Goal: Task Accomplishment & Management: Use online tool/utility

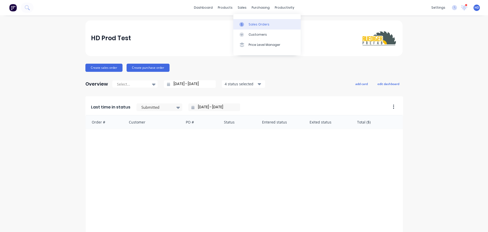
click at [262, 22] on div "Sales Orders" at bounding box center [259, 24] width 21 height 5
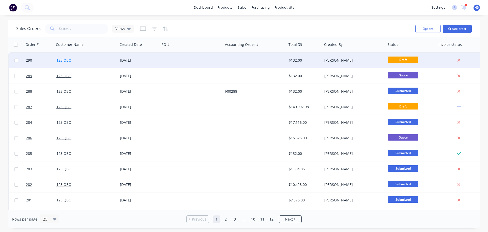
click at [58, 60] on link "123 QBO" at bounding box center [63, 60] width 15 height 5
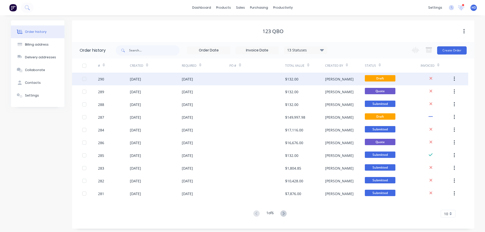
click at [141, 80] on div "[DATE]" at bounding box center [135, 78] width 11 height 5
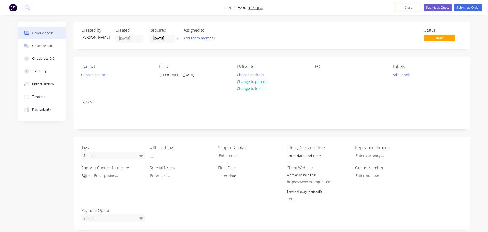
type input "$100.00"
type input "20"
type input "$120.00"
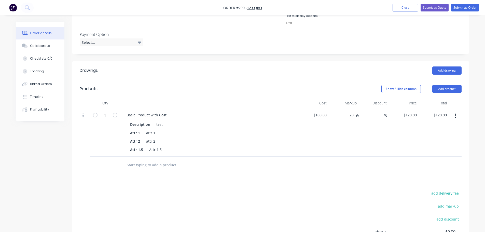
scroll to position [178, 0]
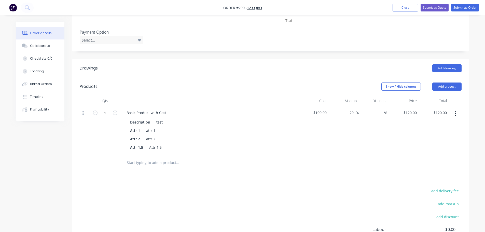
drag, startPoint x: 455, startPoint y: 115, endPoint x: 443, endPoint y: 118, distance: 12.1
click at [455, 115] on icon "button" at bounding box center [454, 114] width 1 height 6
click at [355, 149] on div "20 20 %" at bounding box center [343, 130] width 30 height 48
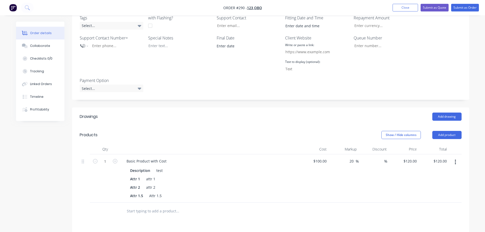
scroll to position [51, 0]
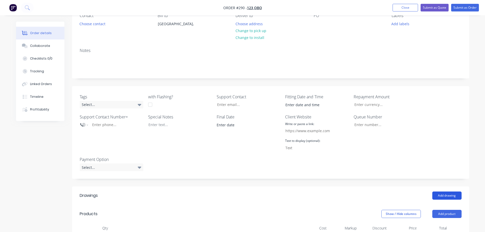
click at [445, 197] on button "Add drawing" at bounding box center [446, 195] width 29 height 8
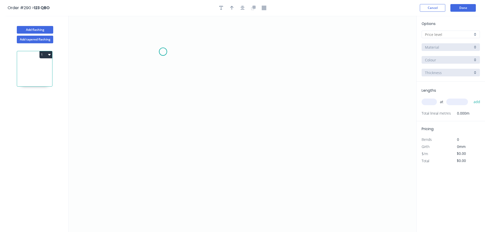
click at [163, 52] on icon "0" at bounding box center [242, 124] width 347 height 216
click at [231, 67] on icon "0" at bounding box center [242, 124] width 347 height 216
click at [195, 66] on tspan "?" at bounding box center [195, 64] width 3 height 8
click at [276, 87] on icon "0 1" at bounding box center [242, 124] width 347 height 216
click at [40, 39] on button "Add tapered flashing" at bounding box center [35, 40] width 36 height 8
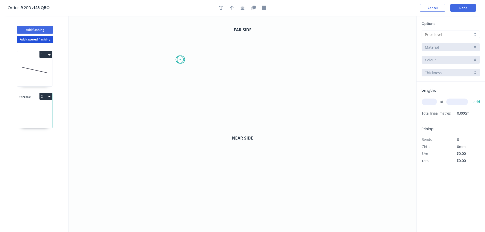
drag, startPoint x: 179, startPoint y: 60, endPoint x: 288, endPoint y: 68, distance: 108.4
click at [184, 60] on icon "0" at bounding box center [242, 70] width 347 height 108
click at [299, 68] on icon "0 ?" at bounding box center [242, 70] width 347 height 108
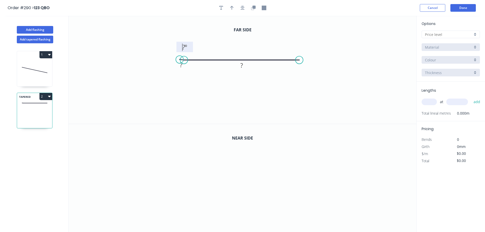
click at [183, 50] on tspan "?" at bounding box center [183, 47] width 3 height 8
drag, startPoint x: 245, startPoint y: 106, endPoint x: 242, endPoint y: 114, distance: 8.7
click at [245, 106] on icon "0 1 1 1 º" at bounding box center [242, 70] width 347 height 108
drag, startPoint x: 188, startPoint y: 181, endPoint x: 247, endPoint y: 181, distance: 59.3
click at [189, 181] on icon "0" at bounding box center [242, 178] width 347 height 108
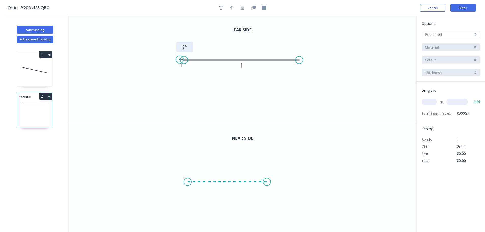
click at [285, 179] on icon "0" at bounding box center [242, 178] width 347 height 108
click at [236, 189] on tspan "?" at bounding box center [236, 187] width 3 height 8
click at [284, 160] on icon "0 1" at bounding box center [242, 178] width 347 height 108
drag, startPoint x: 438, startPoint y: 46, endPoint x: 441, endPoint y: 37, distance: 9.0
click at [441, 37] on input "text" at bounding box center [449, 34] width 48 height 5
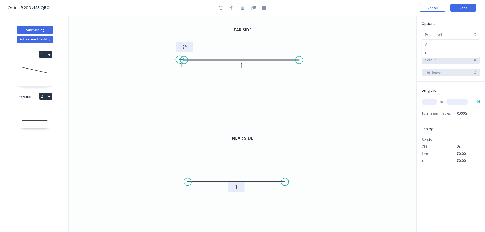
click at [438, 45] on div "A" at bounding box center [451, 44] width 58 height 9
type input "A"
type input "$200.00"
click at [432, 102] on input "text" at bounding box center [428, 101] width 15 height 7
type input "1"
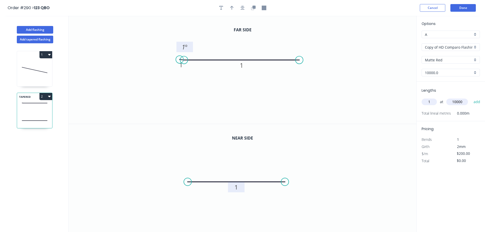
type input "10000"
click at [471, 97] on button "add" at bounding box center [477, 101] width 12 height 9
type input "$2,000.00"
click at [30, 75] on icon at bounding box center [34, 70] width 35 height 33
type input "$0.00"
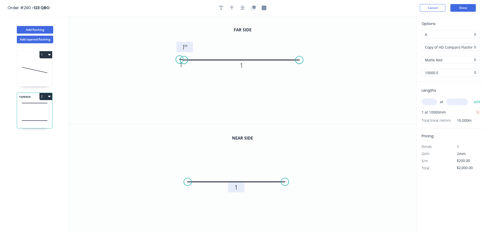
type input "$0.00"
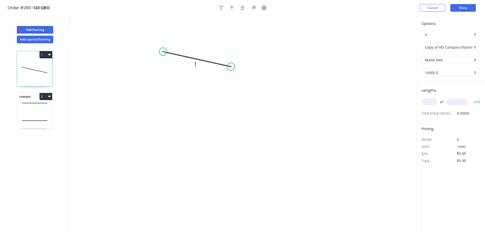
type input "$100.00"
click at [431, 100] on input "text" at bounding box center [428, 101] width 15 height 7
type input "1"
type input "10000"
click at [471, 97] on button "add" at bounding box center [477, 101] width 12 height 9
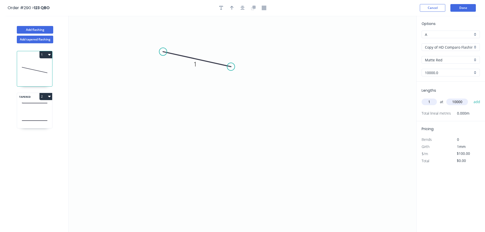
type input "$1,000.00"
click at [36, 112] on div "TAPERED 2" at bounding box center [35, 111] width 36 height 36
type input "$200.00"
type input "$2,000.00"
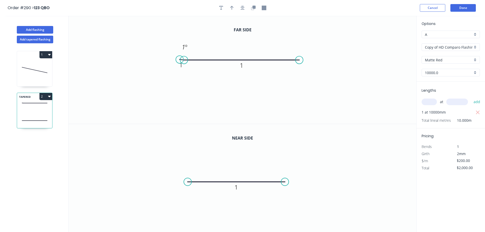
click at [29, 68] on icon at bounding box center [34, 70] width 35 height 33
type input "$100.00"
type input "$1,000.00"
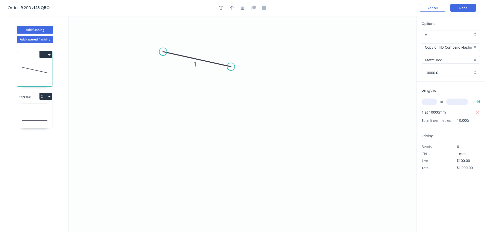
click at [31, 109] on icon at bounding box center [34, 102] width 35 height 15
type input "$200.00"
type input "$2,000.00"
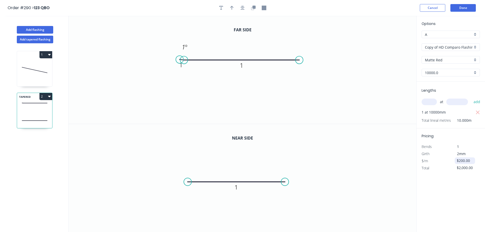
click at [461, 161] on input "$200.00" at bounding box center [464, 160] width 17 height 7
click at [346, 165] on icon "0 1" at bounding box center [242, 178] width 347 height 108
click at [432, 206] on div "Options A A Copy of HD Comparo Flashings Copy of HD Comparo Flashings Matte Red…" at bounding box center [450, 124] width 69 height 217
click at [461, 162] on input "$200.00" at bounding box center [464, 160] width 17 height 7
click at [470, 174] on div "Options A A Copy of HD Comparo Flashings Copy of HD Comparo Flashings Matte Red…" at bounding box center [450, 124] width 69 height 217
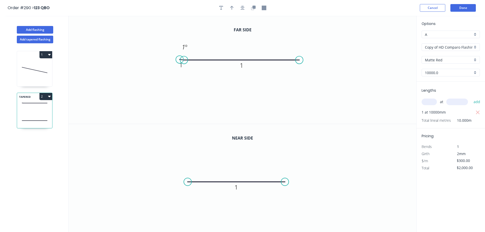
click at [464, 193] on div "Options A A Copy of HD Comparo Flashings Copy of HD Comparo Flashings Matte Red…" at bounding box center [450, 124] width 69 height 217
drag, startPoint x: 436, startPoint y: 162, endPoint x: 454, endPoint y: 157, distance: 18.6
click at [436, 161] on div "$/m" at bounding box center [434, 160] width 33 height 7
click at [464, 157] on input "$300.00" at bounding box center [464, 160] width 17 height 7
click at [414, 200] on icon "0 1" at bounding box center [242, 178] width 347 height 108
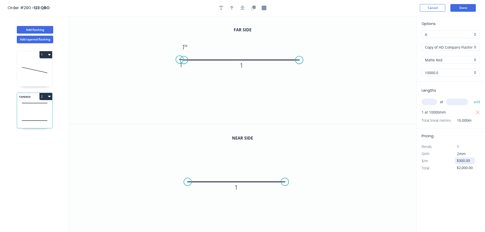
click at [457, 161] on input "$300.00" at bounding box center [464, 160] width 17 height 7
click at [364, 181] on icon "0 1" at bounding box center [242, 178] width 347 height 108
click at [360, 183] on icon "0 1" at bounding box center [242, 178] width 347 height 108
drag, startPoint x: 472, startPoint y: 159, endPoint x: 425, endPoint y: 159, distance: 46.3
click at [426, 159] on div "$/m $300.00" at bounding box center [451, 160] width 66 height 7
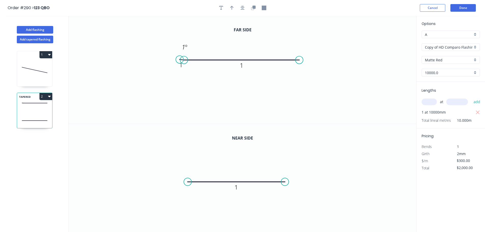
click at [433, 203] on div "Options A A Copy of HD Comparo Flashings Copy of HD Comparo Flashings Matte Red…" at bounding box center [450, 124] width 69 height 217
click at [461, 160] on input "$300.00" at bounding box center [464, 160] width 17 height 7
type input "$200.00"
click at [461, 197] on div "Options A A Copy of HD Comparo Flashings Copy of HD Comparo Flashings Matte Red…" at bounding box center [450, 124] width 69 height 217
click at [465, 7] on button "Done" at bounding box center [462, 8] width 25 height 8
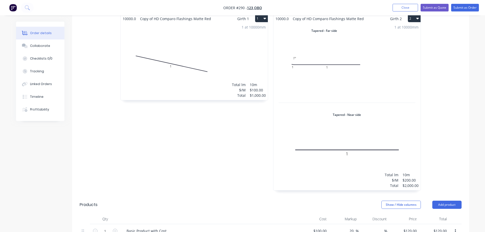
scroll to position [254, 0]
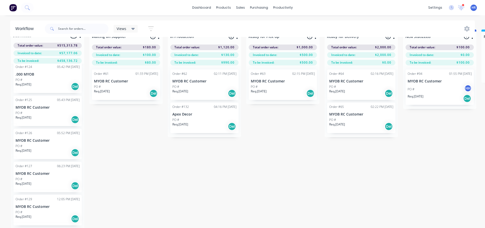
scroll to position [20, 0]
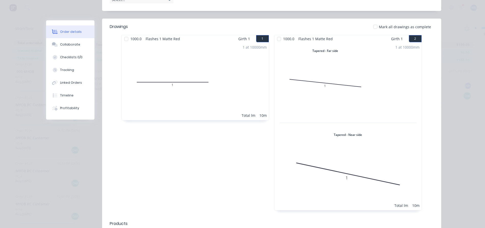
scroll to position [0, 0]
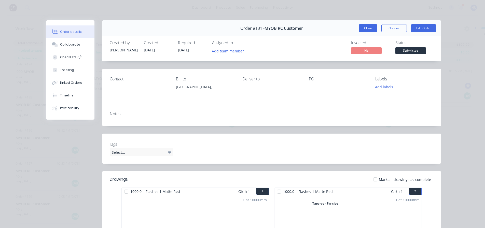
click at [372, 28] on button "Close" at bounding box center [367, 28] width 19 height 8
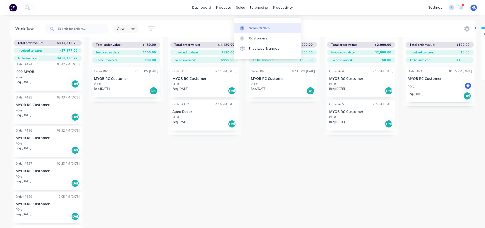
click at [261, 26] on div "Sales Orders" at bounding box center [259, 28] width 21 height 5
